Goal: Check status

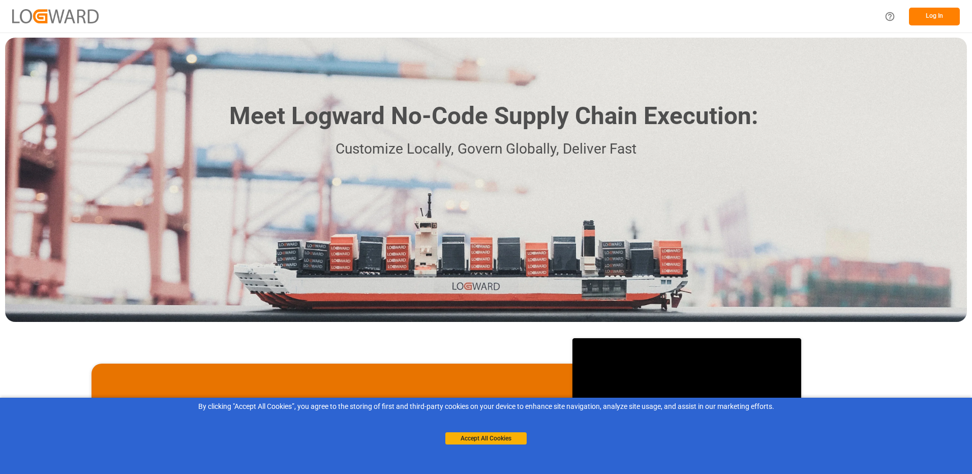
click at [940, 15] on button "Log In" at bounding box center [934, 17] width 51 height 18
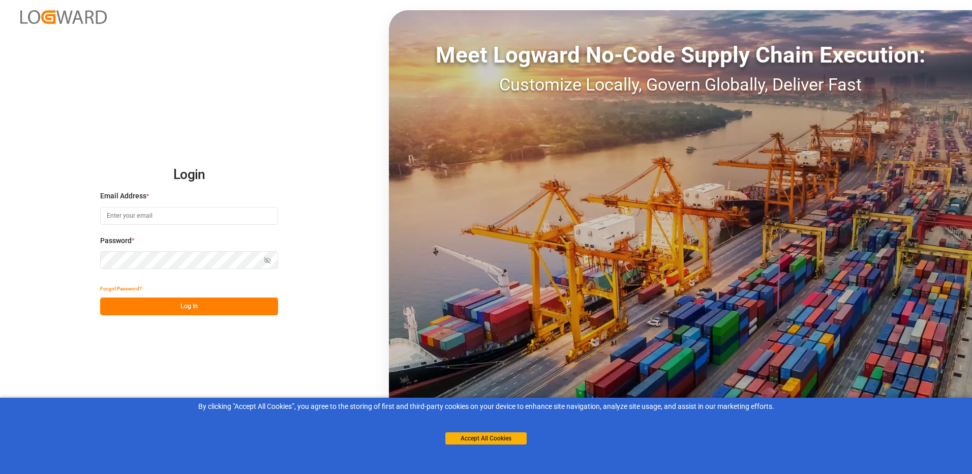
type input "[PERSON_NAME][EMAIL_ADDRESS][DOMAIN_NAME]"
click at [155, 307] on button "Log In" at bounding box center [189, 306] width 178 height 18
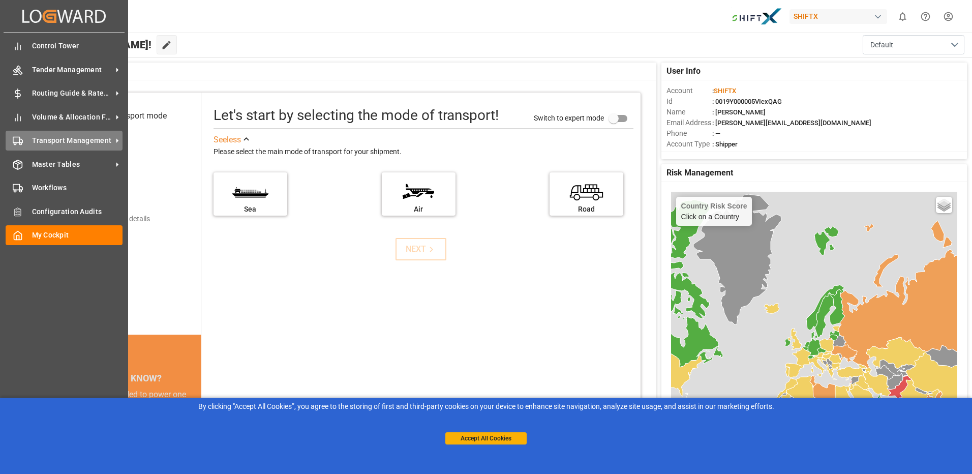
click at [96, 138] on span "Transport Management" at bounding box center [72, 140] width 80 height 11
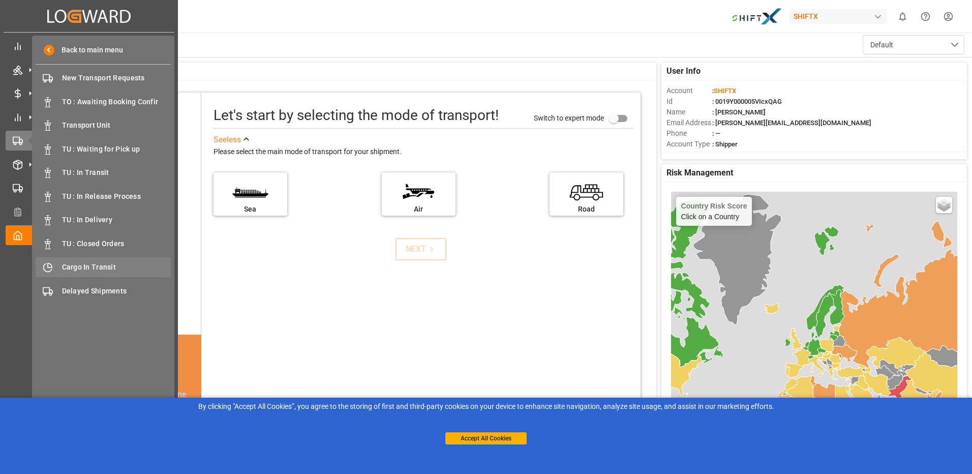
click at [89, 263] on span "Cargo In Transit" at bounding box center [116, 267] width 109 height 11
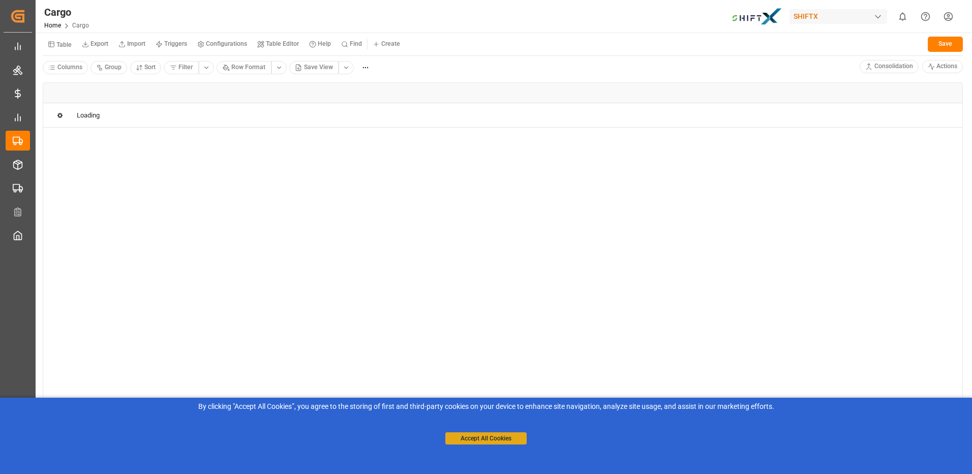
click at [477, 442] on button "Accept All Cookies" at bounding box center [485, 438] width 81 height 12
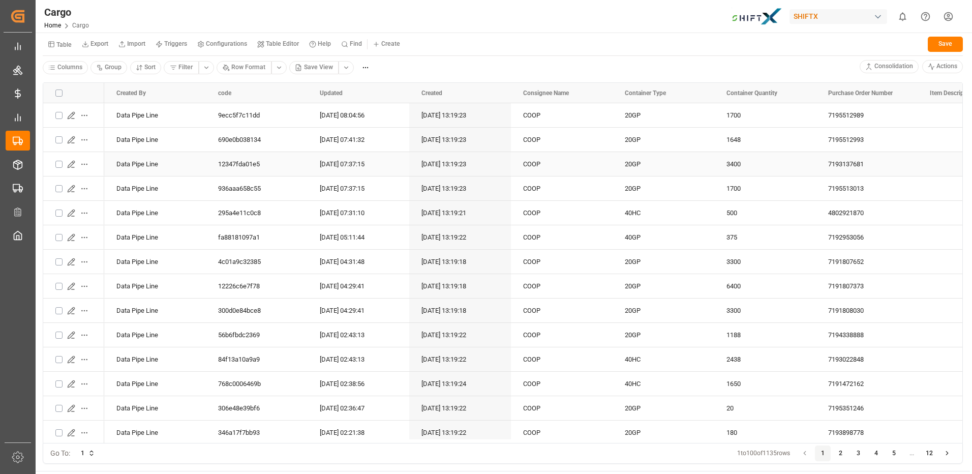
click at [73, 164] on icon "Press SPACE to select this row." at bounding box center [71, 164] width 8 height 8
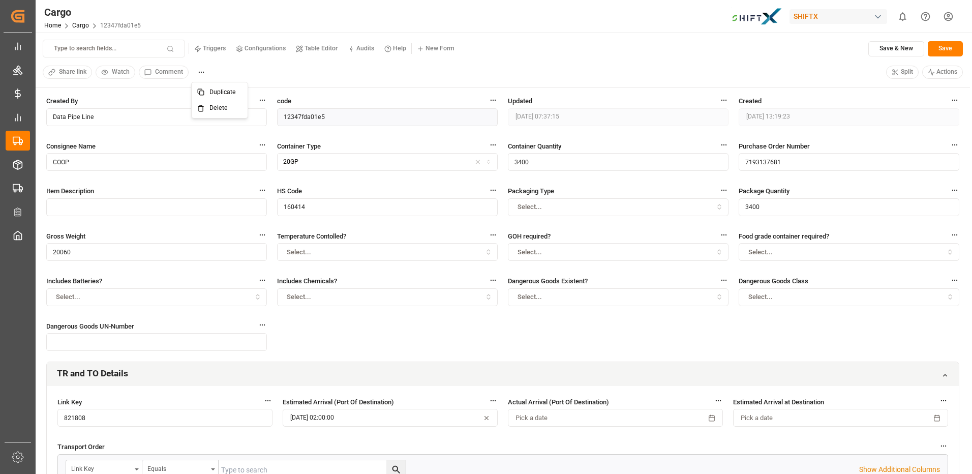
click at [205, 71] on html "Created by potrace 1.15, written by [PERSON_NAME] [DATE]-[DATE] Created by potr…" at bounding box center [486, 237] width 972 height 474
click at [270, 72] on html "Created by potrace 1.15, written by [PERSON_NAME] [DATE]-[DATE] Created by potr…" at bounding box center [486, 237] width 972 height 474
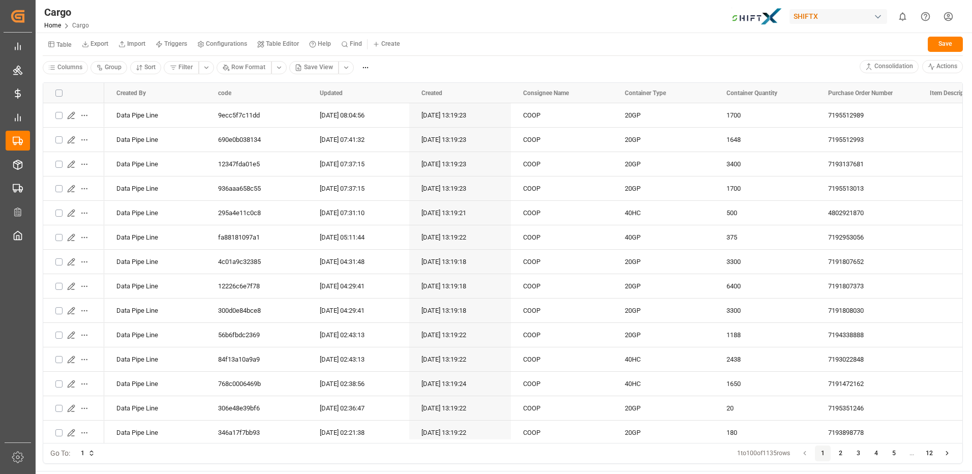
click at [346, 69] on html "Created by potrace 1.15, written by [PERSON_NAME] [DATE]-[DATE] Created by potr…" at bounding box center [486, 237] width 972 height 474
click at [376, 145] on div "BCO View" at bounding box center [377, 142] width 58 height 14
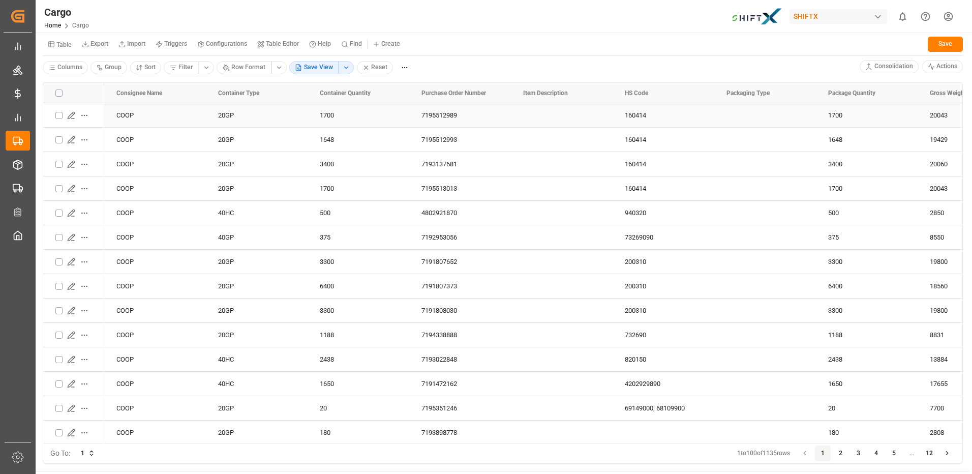
click at [72, 116] on icon "Press SPACE to select this row." at bounding box center [71, 115] width 7 height 7
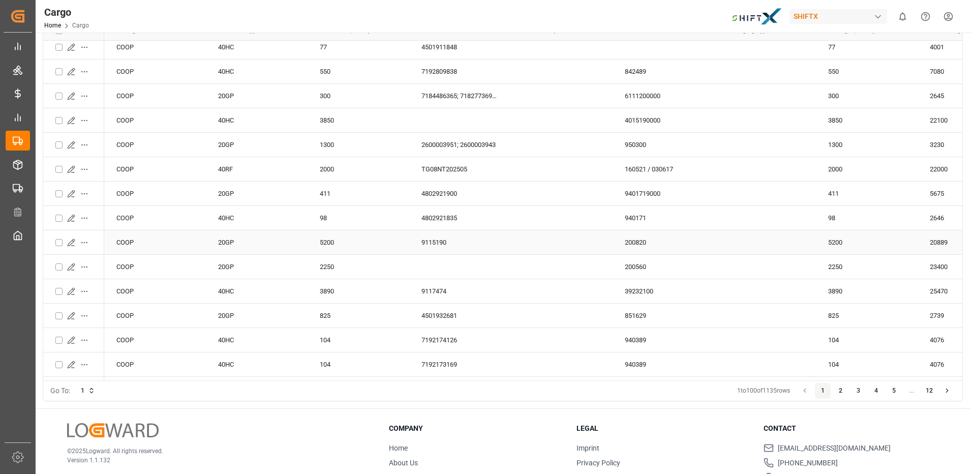
scroll to position [112, 0]
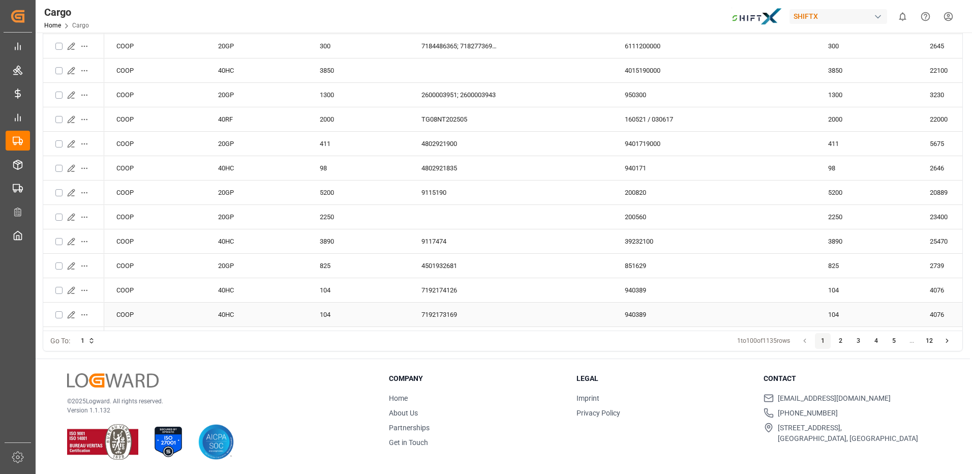
click at [70, 316] on icon "Press SPACE to select this row." at bounding box center [71, 315] width 8 height 8
